Goal: Information Seeking & Learning: Learn about a topic

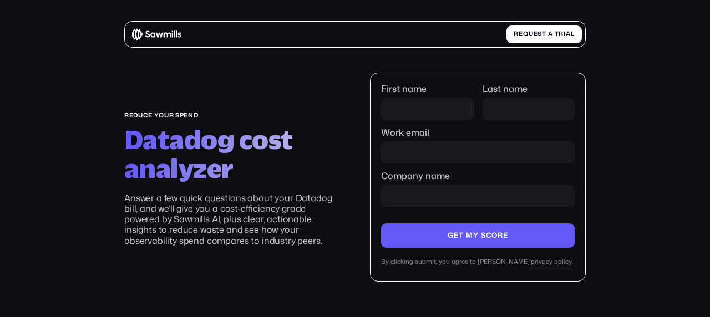
scroll to position [113, 0]
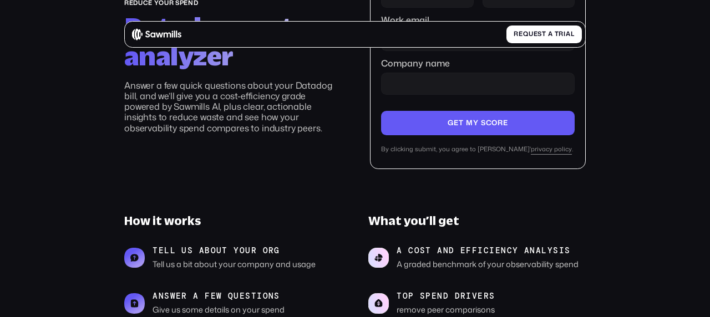
click at [667, 208] on main "reduce your spend Datadog cost analyzer Answer a few quick questions about your…" at bounding box center [355, 209] width 710 height 645
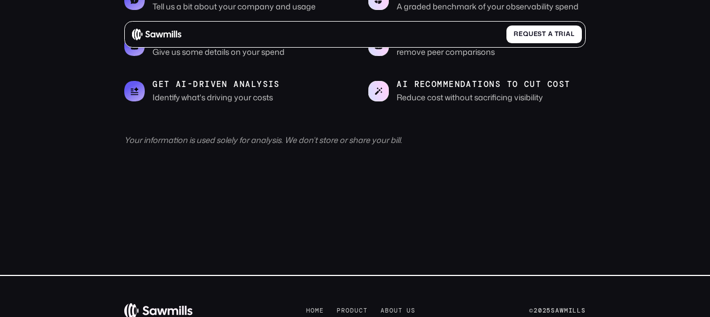
scroll to position [404, 0]
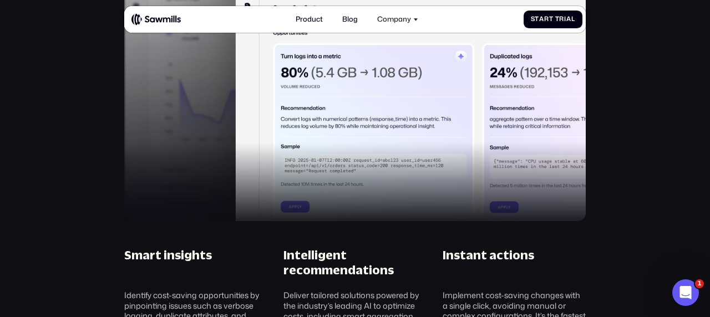
scroll to position [695, 0]
